Goal: Transaction & Acquisition: Purchase product/service

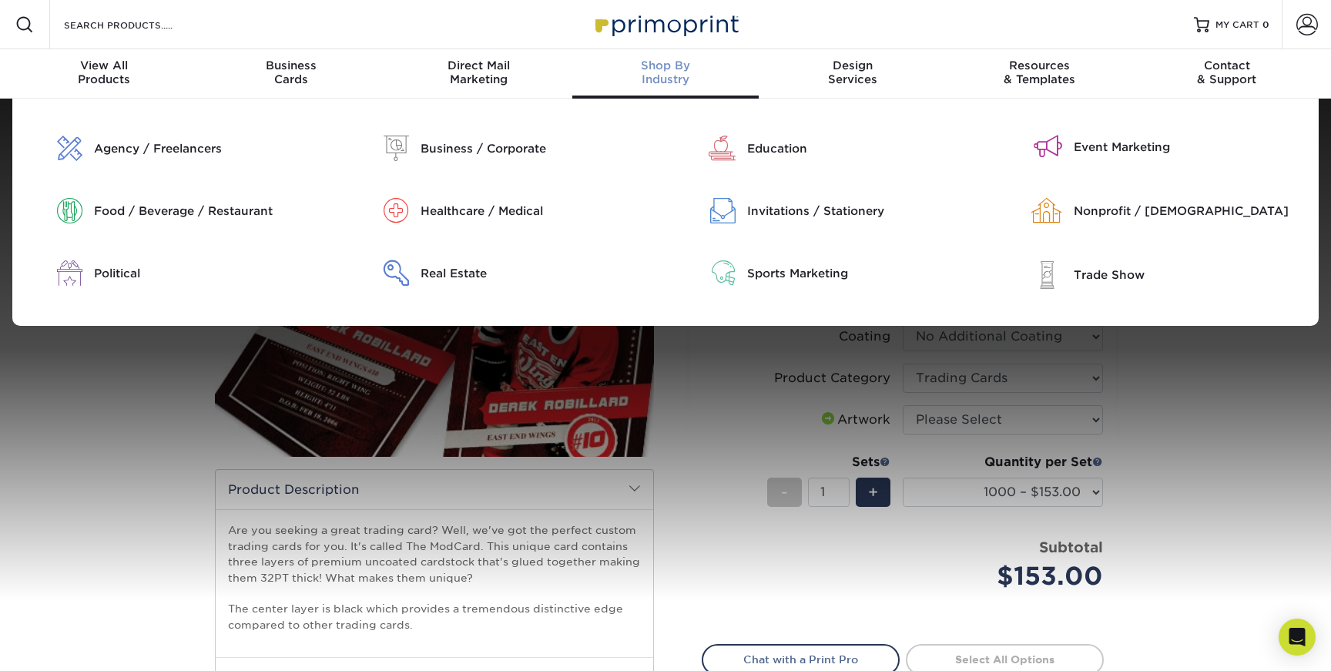
select select "2.50x3.50"
select select "1000 – $153.00"
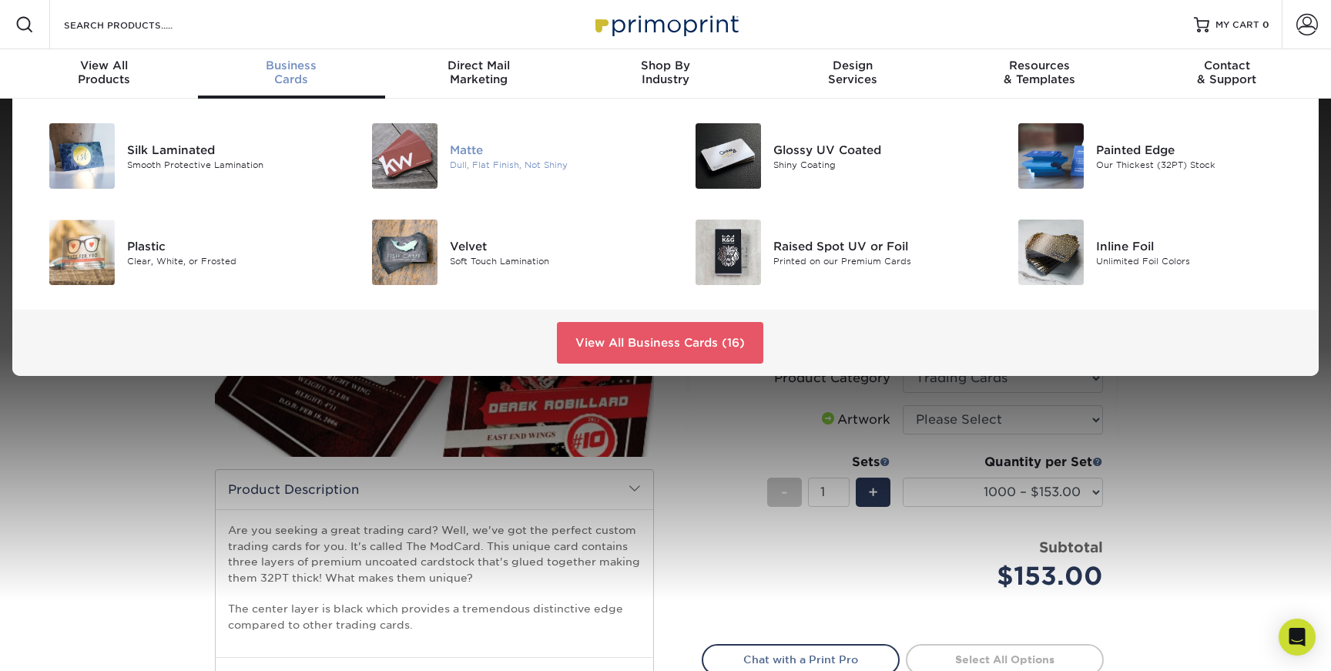
click at [463, 147] on div "Matte" at bounding box center [552, 149] width 204 height 17
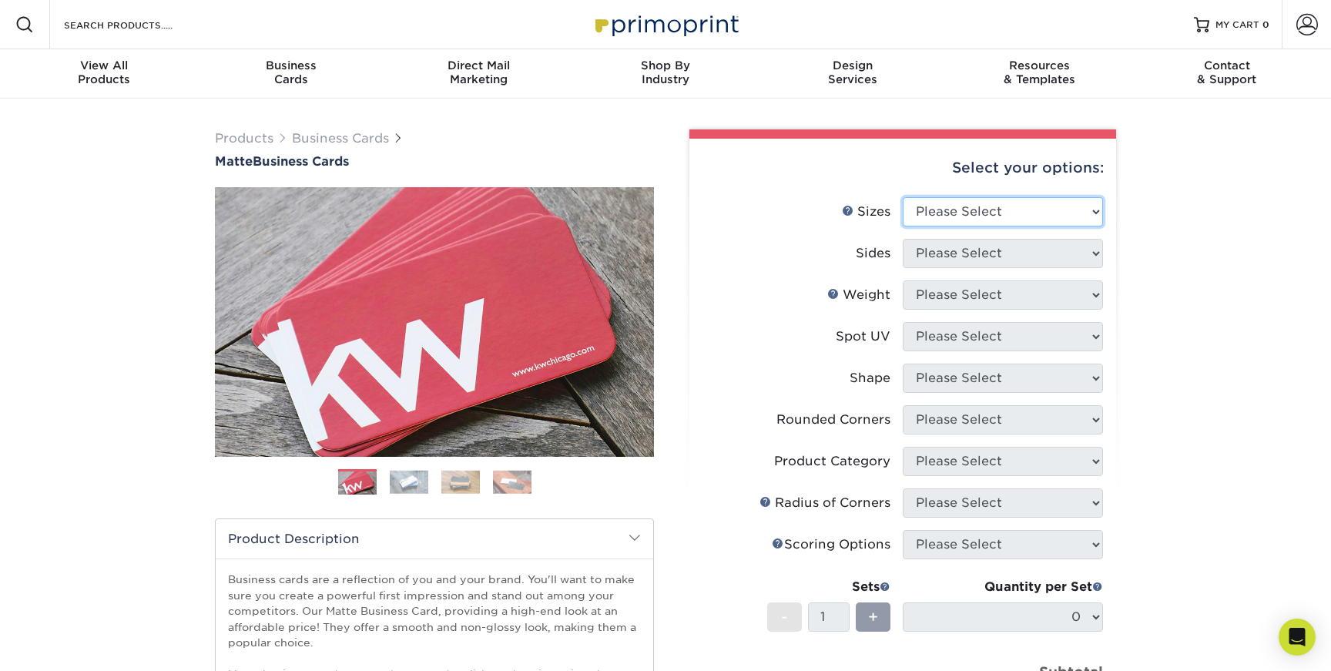
click at [1092, 211] on select "Please Select 1.5" x 3.5" - Mini 1.75" x 3.5" - Mini 2" x 2" - Square 2" x 3" -…" at bounding box center [1003, 211] width 200 height 29
select select "2.00x3.50"
click at [903, 197] on select "Please Select 1.5" x 3.5" - Mini 1.75" x 3.5" - Mini 2" x 2" - Square 2" x 3" -…" at bounding box center [1003, 211] width 200 height 29
click at [1055, 253] on select "Please Select Print Both Sides Print Front Only" at bounding box center [1003, 253] width 200 height 29
select select "13abbda7-1d64-4f25-8bb2-c179b224825d"
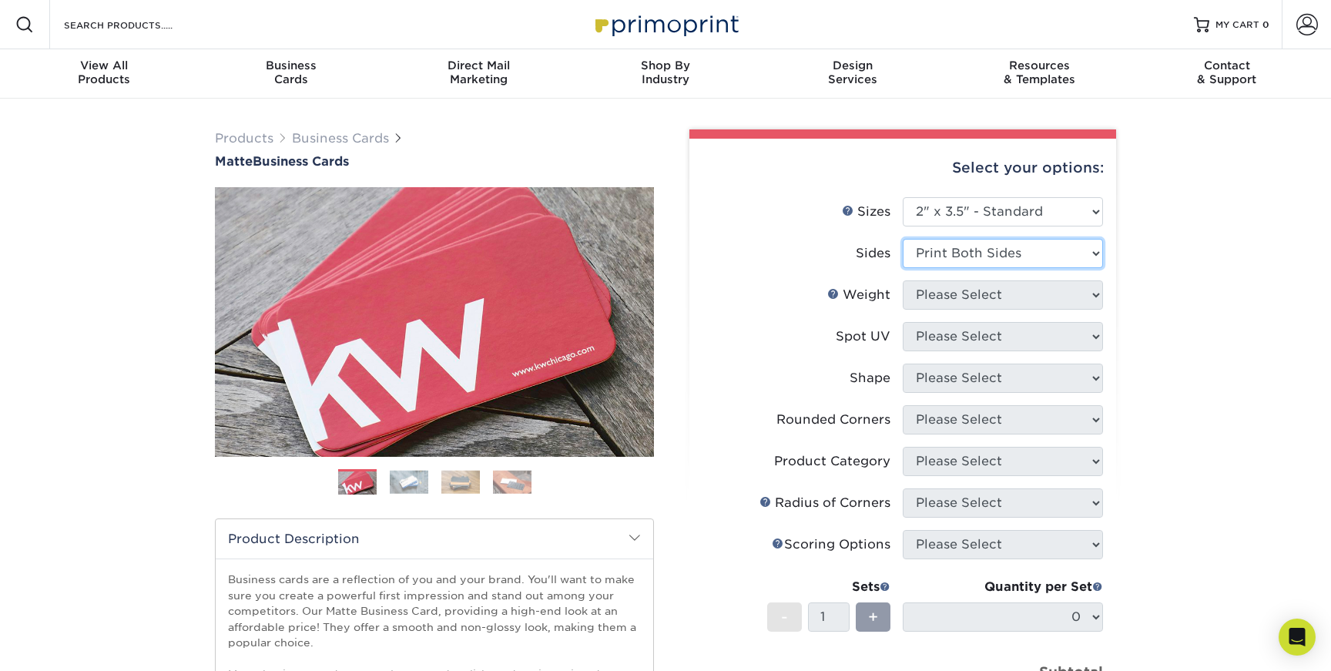
click at [903, 239] on select "Please Select Print Both Sides Print Front Only" at bounding box center [1003, 253] width 200 height 29
click at [1030, 294] on select "Please Select 16PT 14PT" at bounding box center [1003, 294] width 200 height 29
select select "16PT"
click at [903, 280] on select "Please Select 16PT 14PT" at bounding box center [1003, 294] width 200 height 29
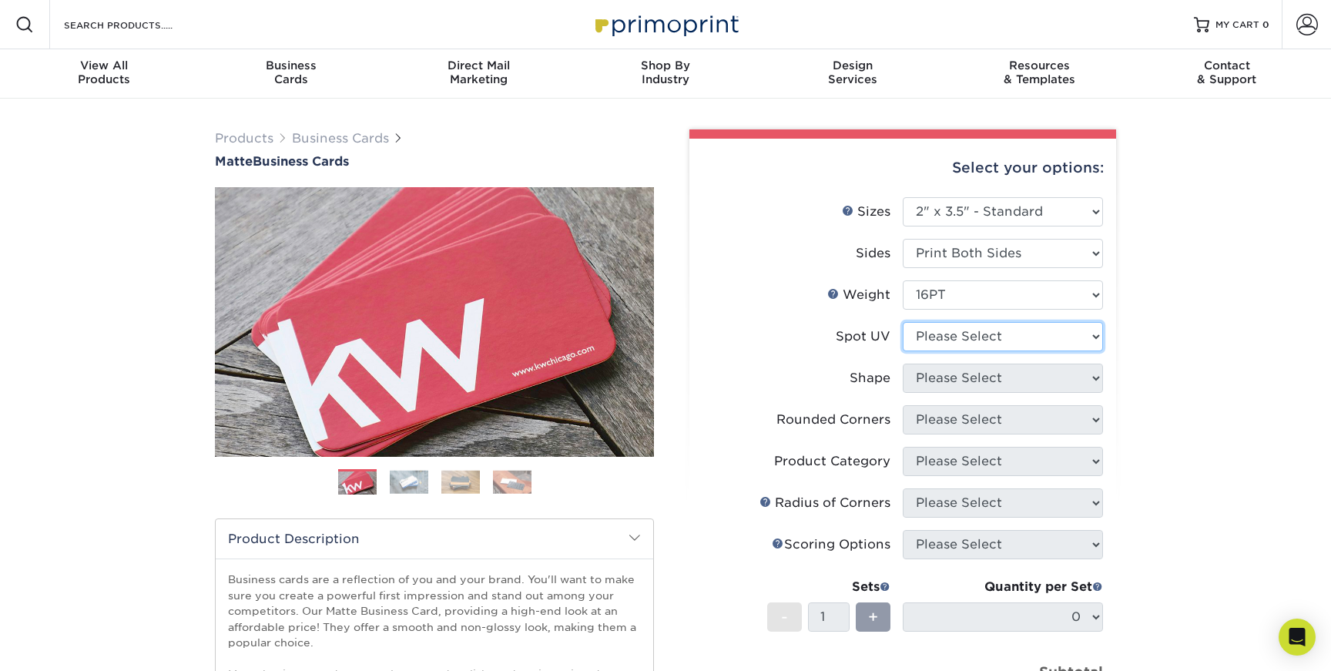
click at [1071, 332] on select "Please Select No Spot UV Front and Back (Both Sides) Front Only Back Only" at bounding box center [1003, 336] width 200 height 29
select select "3"
click at [903, 322] on select "Please Select No Spot UV Front and Back (Both Sides) Front Only Back Only" at bounding box center [1003, 336] width 200 height 29
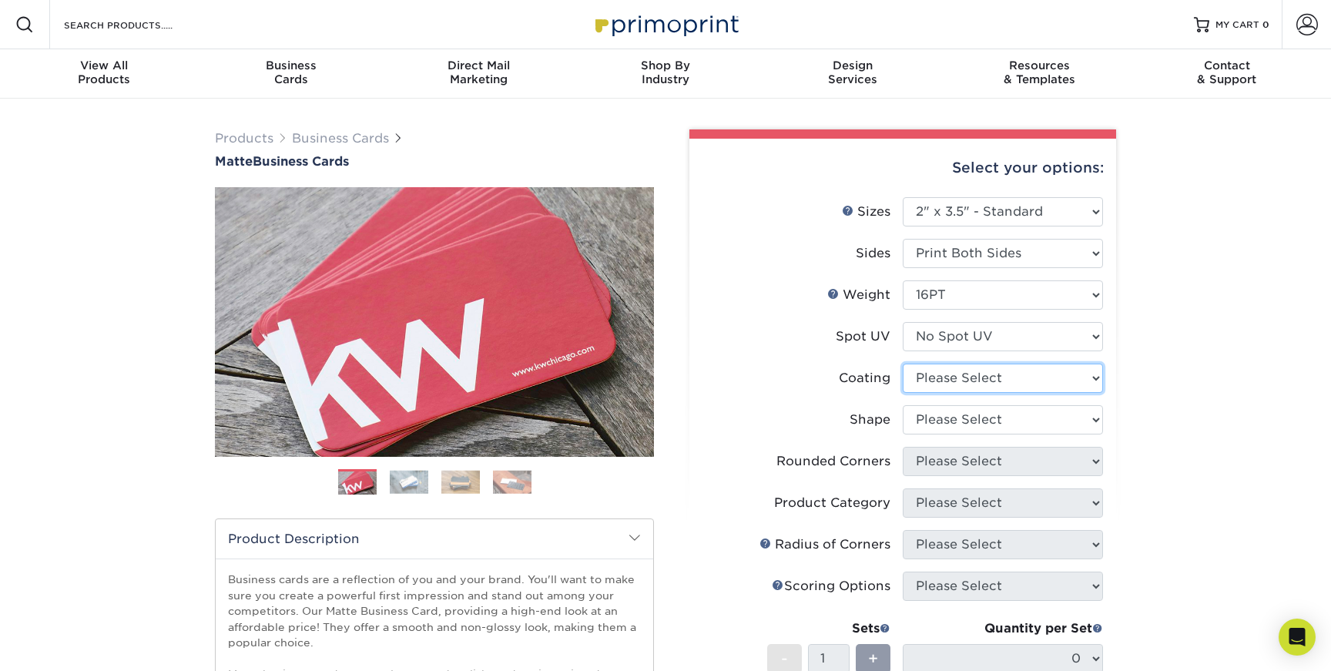
click at [1058, 374] on select at bounding box center [1003, 378] width 200 height 29
select select "121bb7b5-3b4d-429f-bd8d-bbf80e953313"
click at [903, 364] on select at bounding box center [1003, 378] width 200 height 29
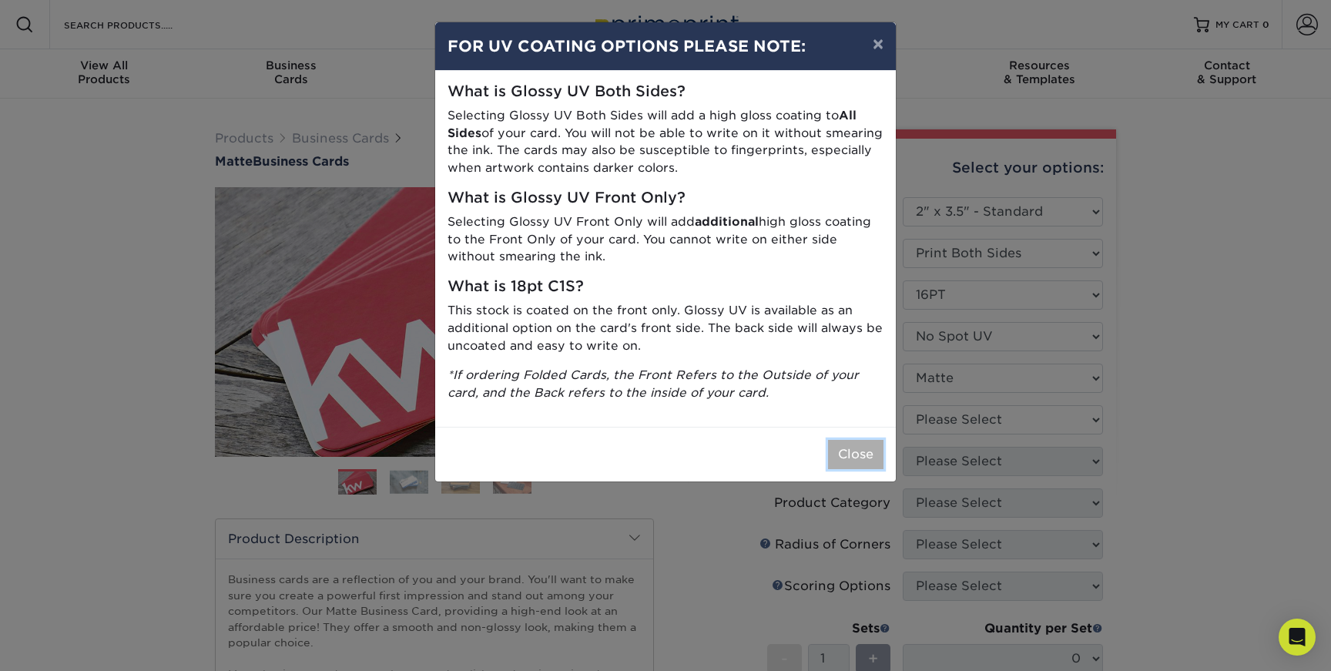
click at [864, 454] on button "Close" at bounding box center [855, 454] width 55 height 29
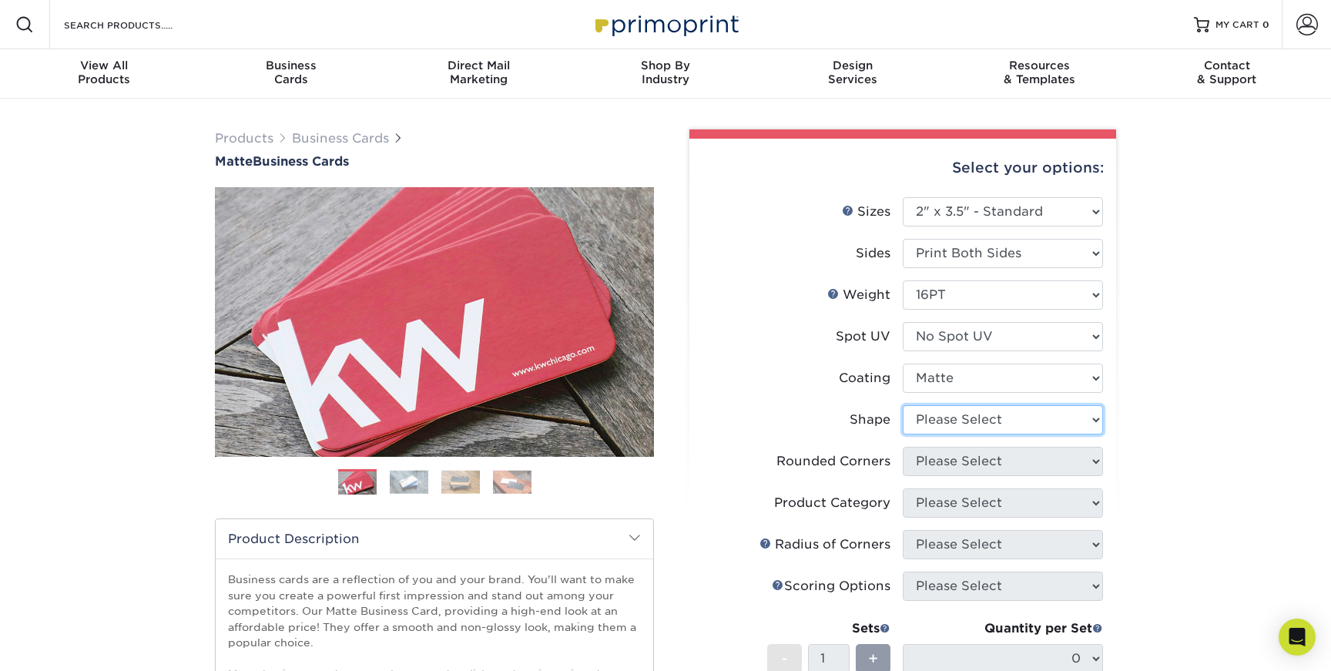
click at [997, 424] on select "Please Select Standard Oval" at bounding box center [1003, 419] width 200 height 29
select select "oval"
click at [903, 405] on select "Please Select Standard Oval" at bounding box center [1003, 419] width 200 height 29
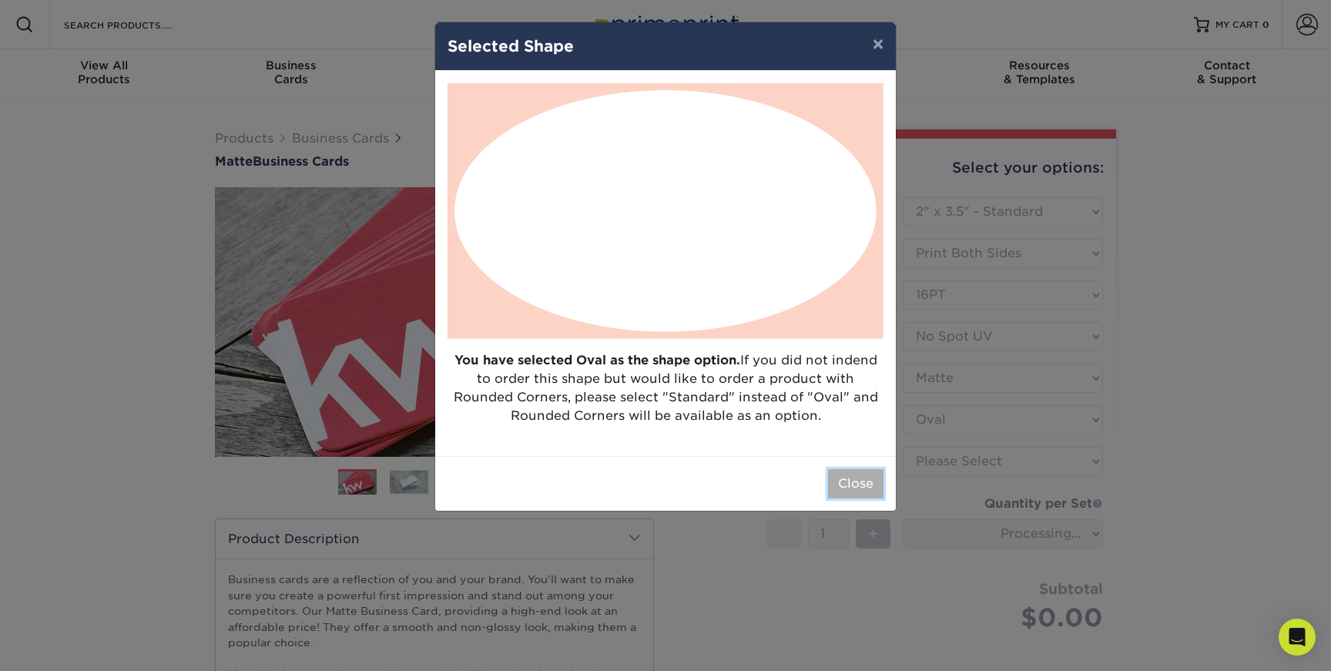
click at [854, 479] on button "Close" at bounding box center [855, 483] width 55 height 29
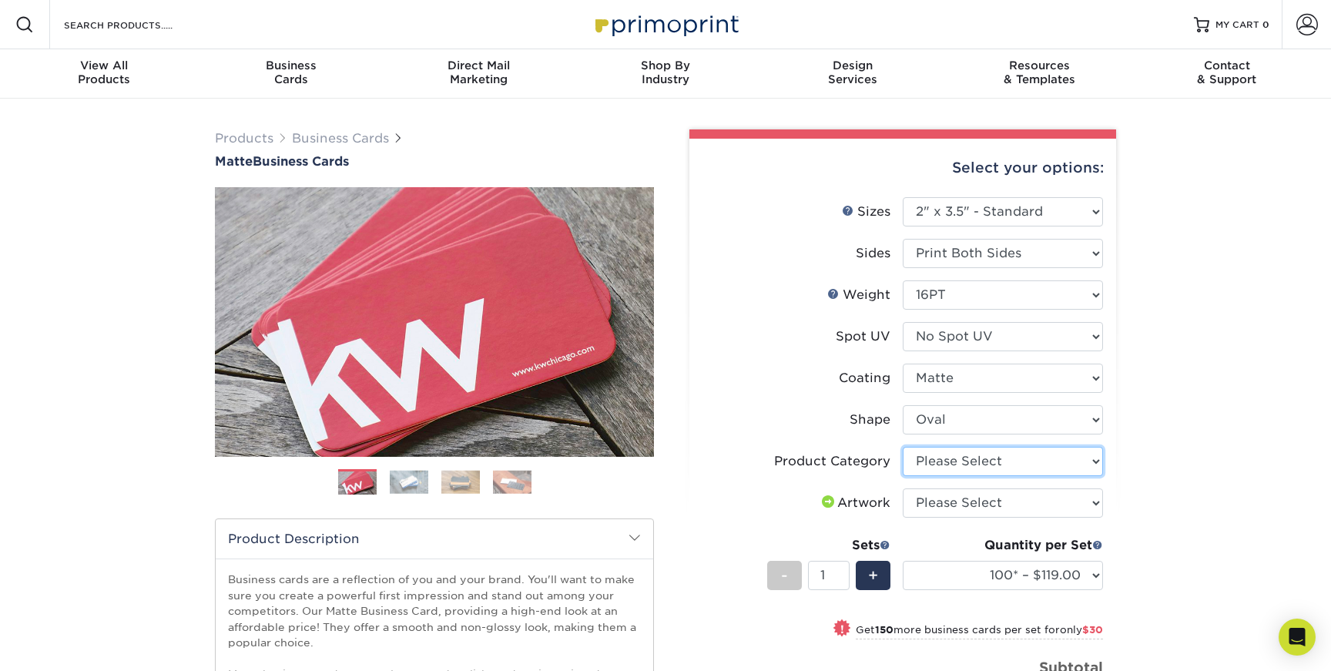
click at [1015, 463] on select "Please Select Business Cards" at bounding box center [1003, 461] width 200 height 29
select select "3b5148f1-0588-4f88-a218-97bcfdce65c1"
click at [903, 447] on select "Please Select Business Cards" at bounding box center [1003, 461] width 200 height 29
click at [1005, 499] on select "Please Select I will upload files I need a design - $100" at bounding box center [1003, 502] width 200 height 29
select select "upload"
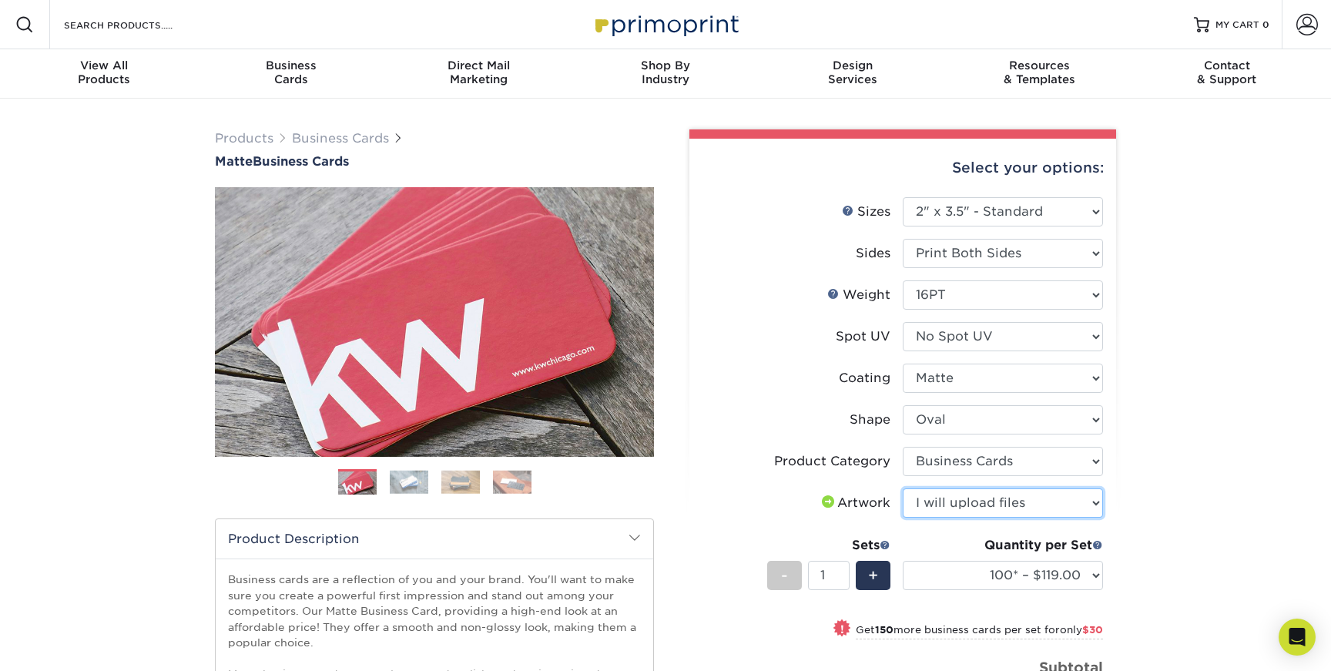
click at [903, 488] on select "Please Select I will upload files I need a design - $100" at bounding box center [1003, 502] width 200 height 29
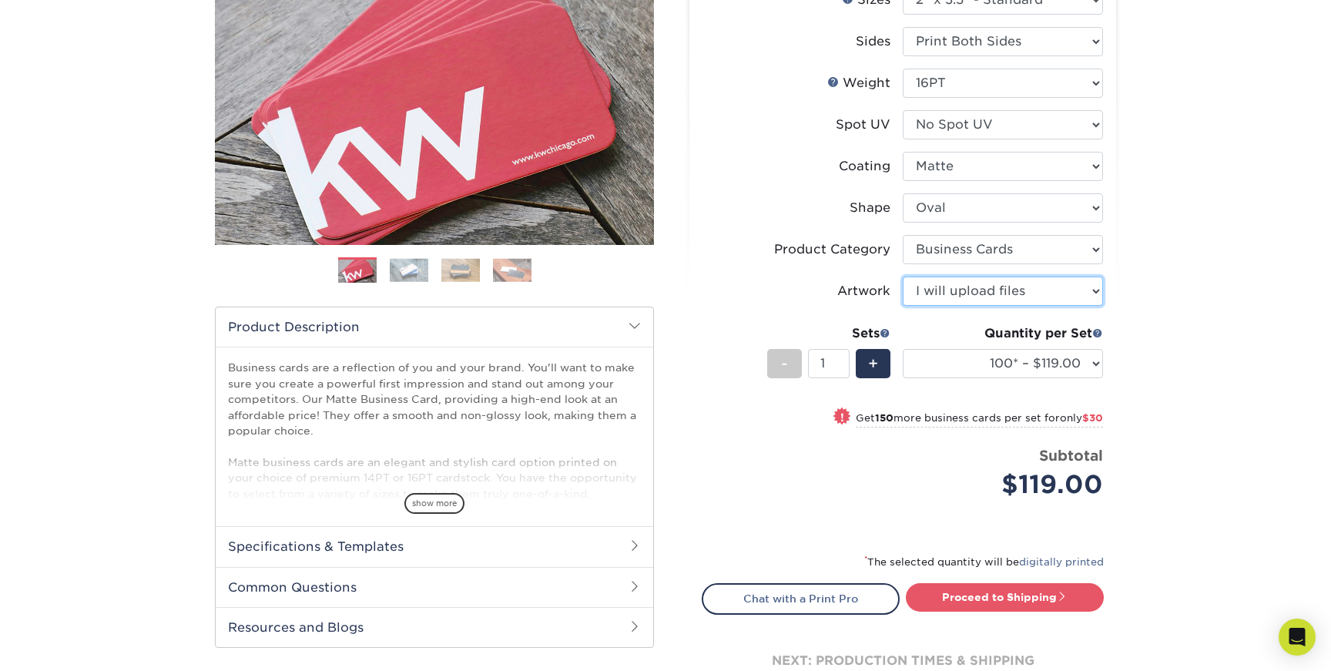
scroll to position [223, 0]
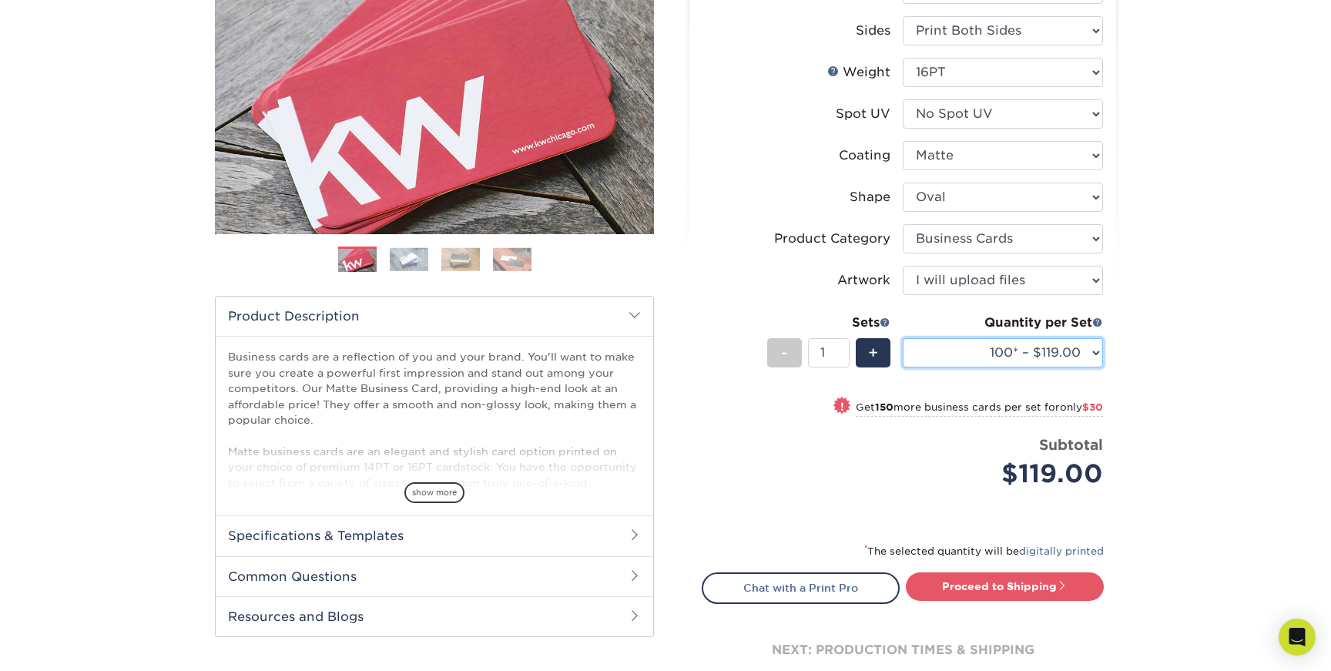
click at [1088, 354] on select "100* – $119.00 250* – $149.00 500 – $178.00 1000 – $193.00 2500 – $312.00 5000 …" at bounding box center [1003, 352] width 200 height 29
click at [1073, 196] on select "Please Select Standard Oval" at bounding box center [1003, 197] width 200 height 29
select select "standard"
click at [903, 183] on select "Please Select Standard Oval" at bounding box center [1003, 197] width 200 height 29
select select "-1"
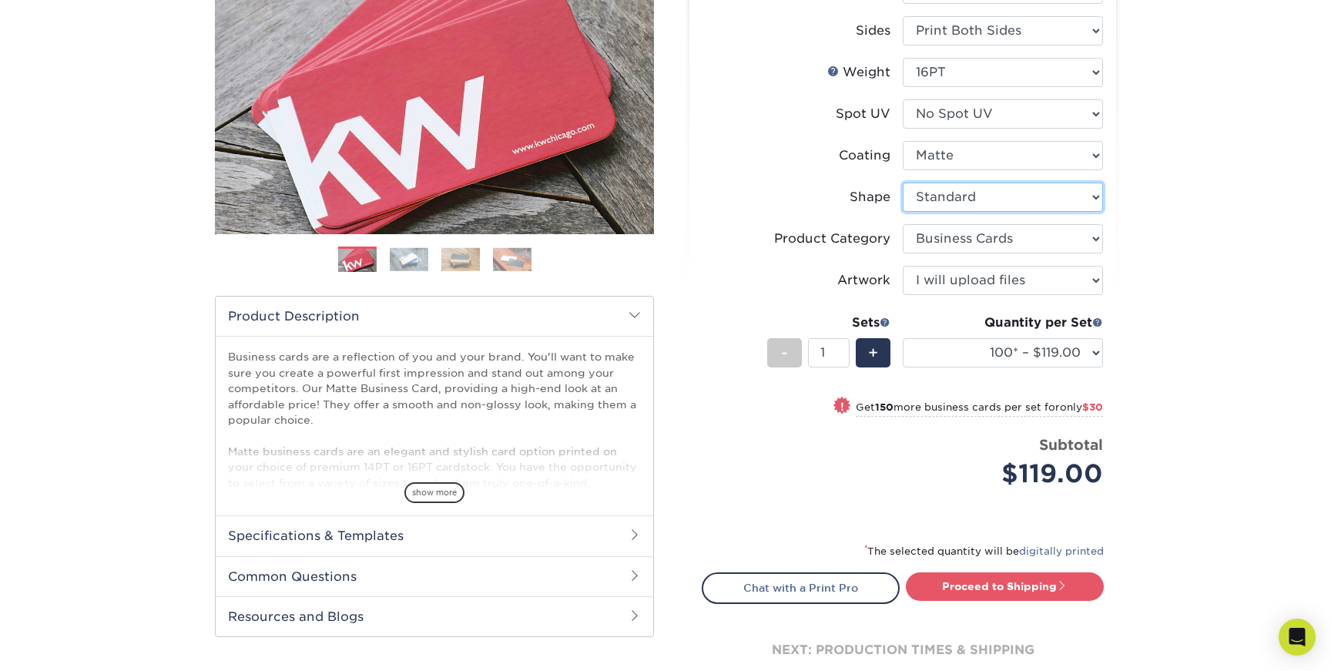
select select
select select "-1"
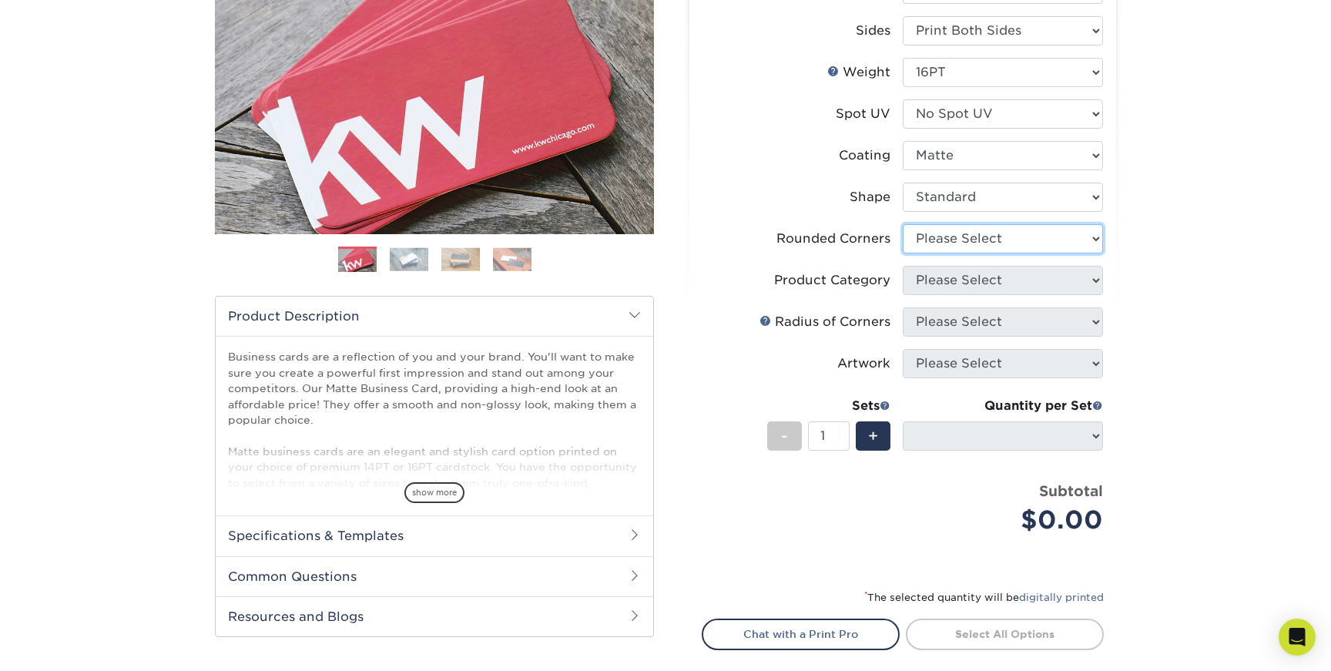
click at [1065, 238] on select "Please Select Yes - Round 2 Corners Yes - Round 4 Corners No" at bounding box center [1003, 238] width 200 height 29
select select "0"
click at [903, 224] on select "Please Select Yes - Round 2 Corners Yes - Round 4 Corners No" at bounding box center [1003, 238] width 200 height 29
select select "-1"
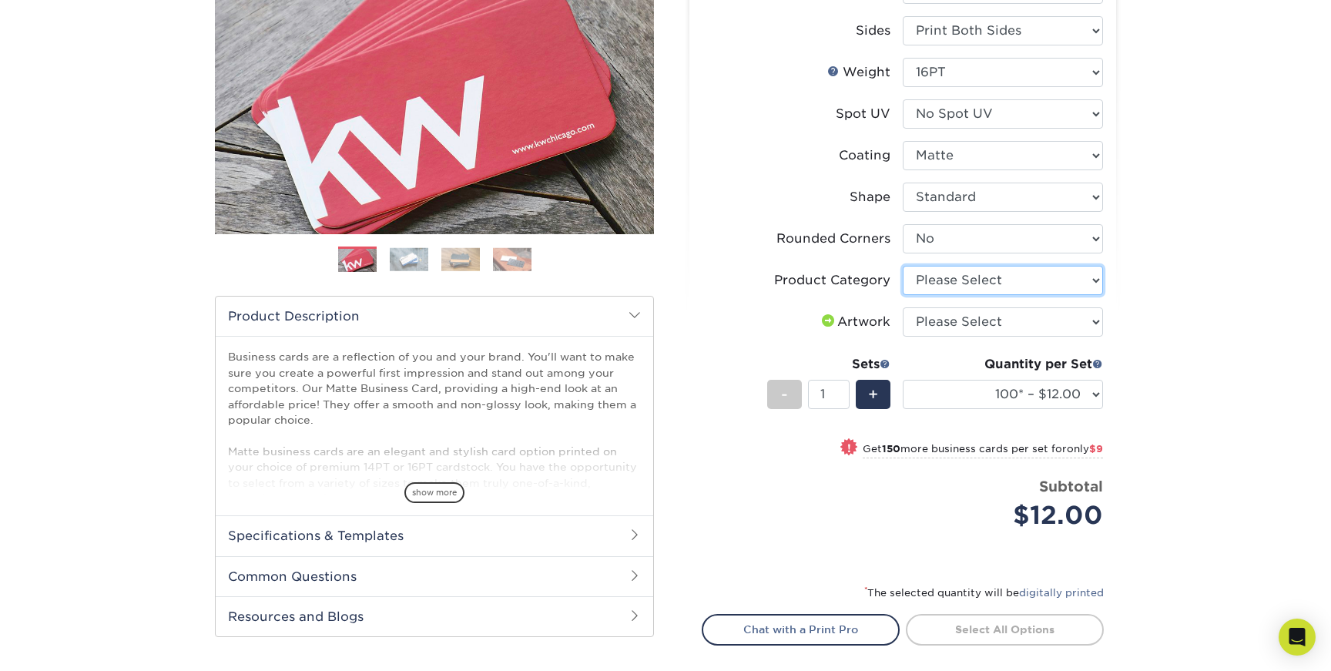
click at [1046, 284] on select "Please Select Business Cards" at bounding box center [1003, 280] width 200 height 29
select select "3b5148f1-0588-4f88-a218-97bcfdce65c1"
click at [903, 266] on select "Please Select Business Cards" at bounding box center [1003, 280] width 200 height 29
click at [1050, 322] on select "Please Select I will upload files I need a design - $100" at bounding box center [1003, 321] width 200 height 29
select select "upload"
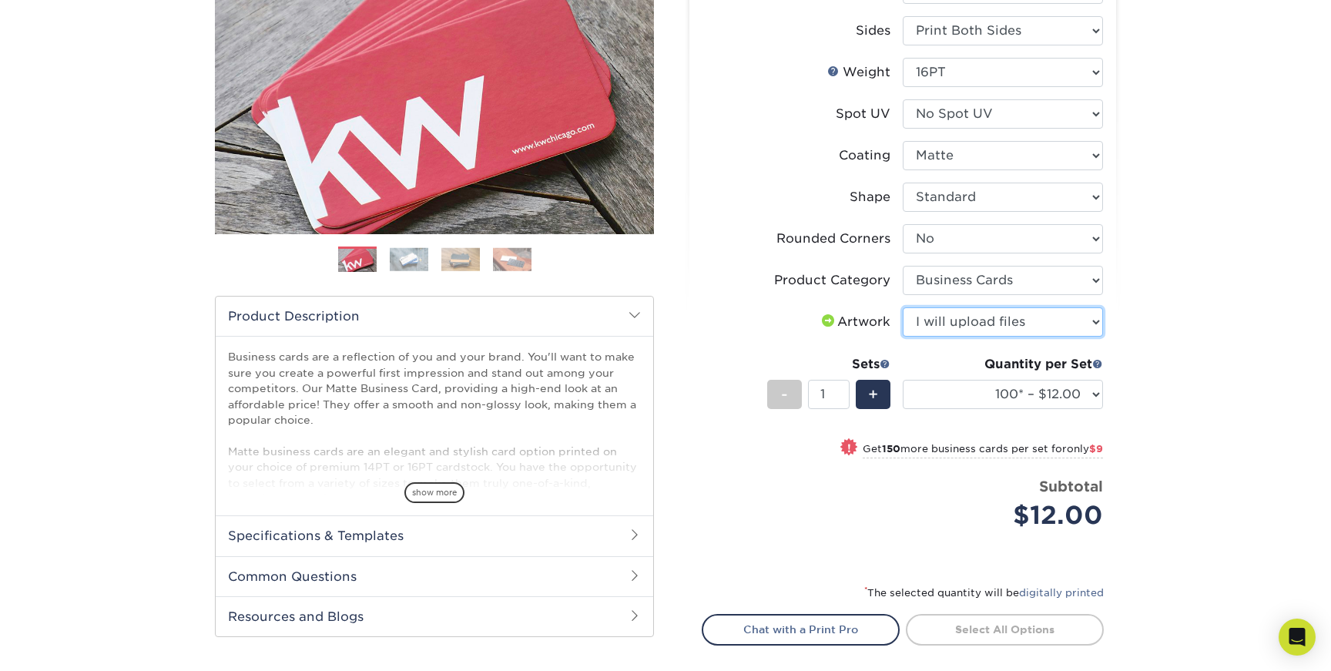
click at [903, 307] on select "Please Select I will upload files I need a design - $100" at bounding box center [1003, 321] width 200 height 29
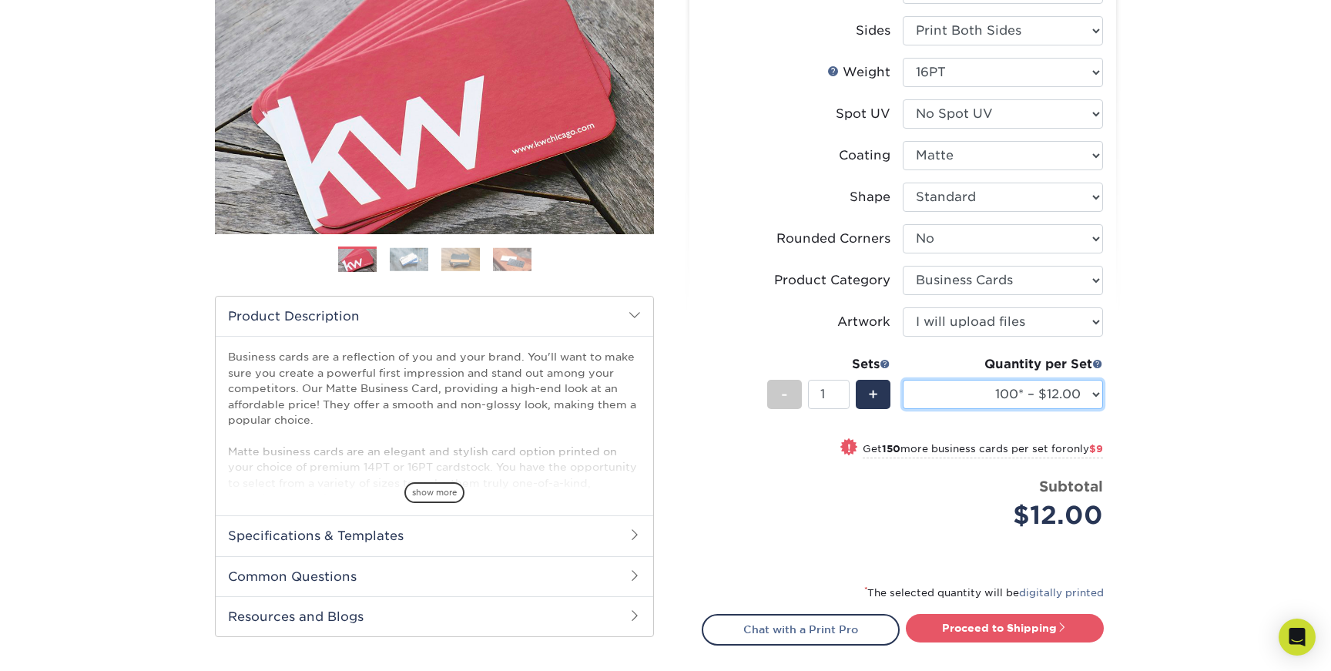
click at [1035, 389] on select "100* – $12.00 250* – $21.00 500 – $42.00 1000 – $53.00 2500 – $95.00 5000 – $18…" at bounding box center [1003, 394] width 200 height 29
select select "250* – $21.00"
click at [903, 380] on select "100* – $12.00 250* – $21.00 500 – $42.00 1000 – $53.00 2500 – $95.00 5000 – $18…" at bounding box center [1003, 394] width 200 height 29
click at [633, 87] on link "Next" at bounding box center [630, 99] width 31 height 31
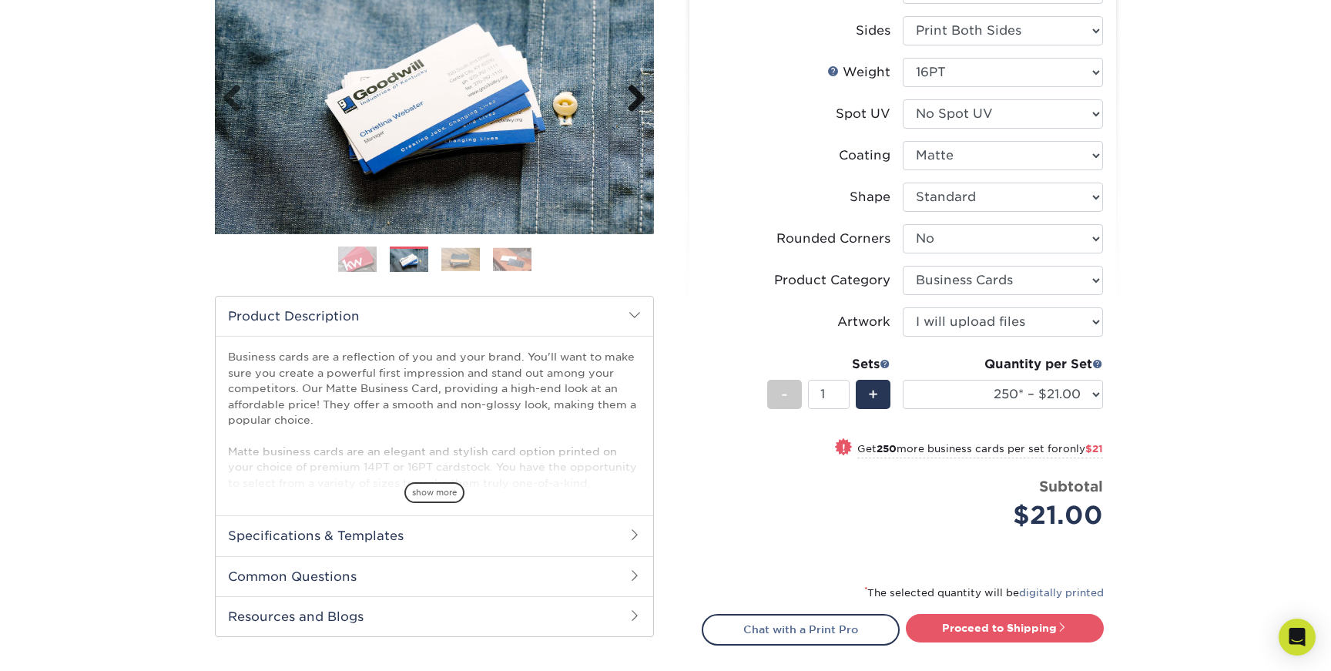
click at [633, 87] on link "Next" at bounding box center [630, 99] width 31 height 31
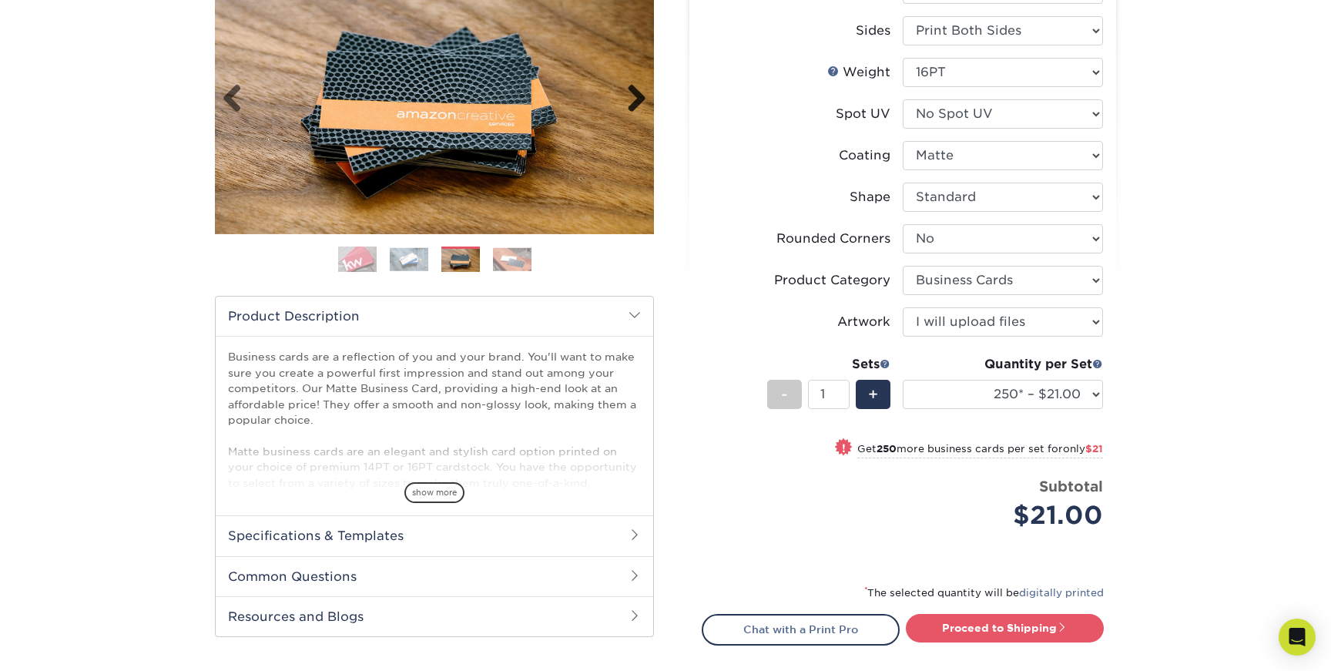
click at [633, 88] on link "Next" at bounding box center [630, 99] width 31 height 31
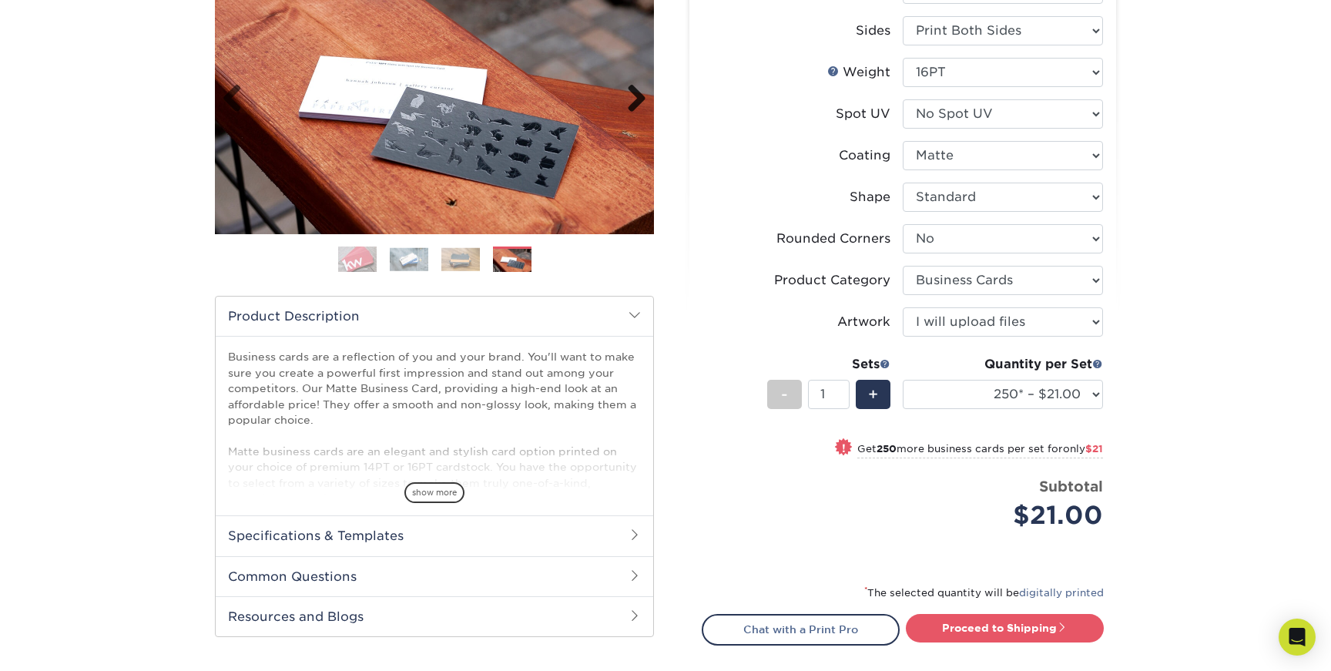
click at [633, 88] on link "Next" at bounding box center [630, 99] width 31 height 31
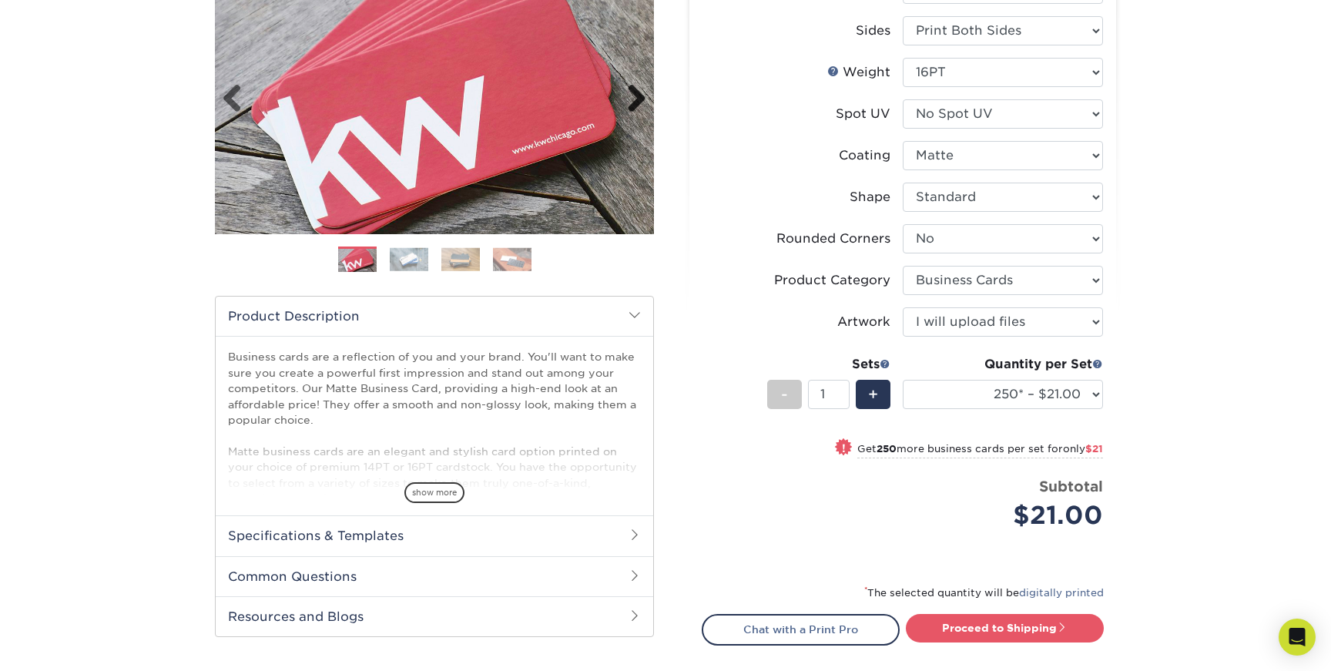
click at [633, 88] on link "Next" at bounding box center [630, 99] width 31 height 31
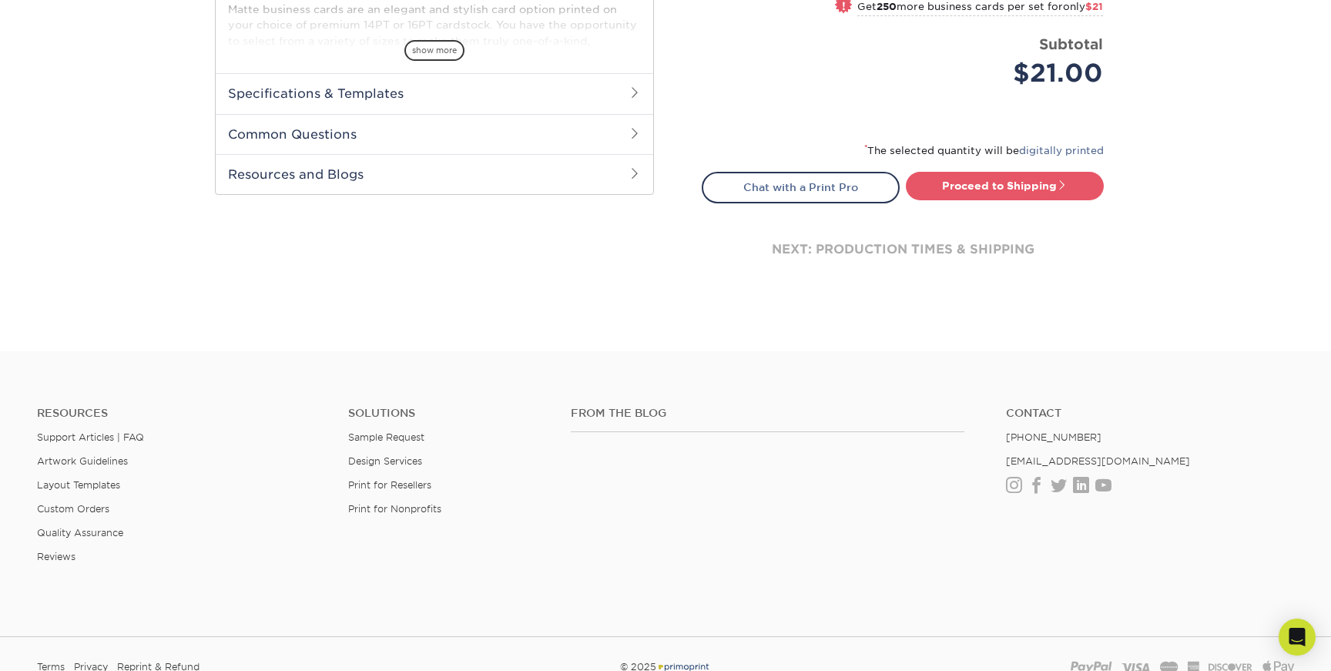
scroll to position [669, 0]
